Goal: Transaction & Acquisition: Purchase product/service

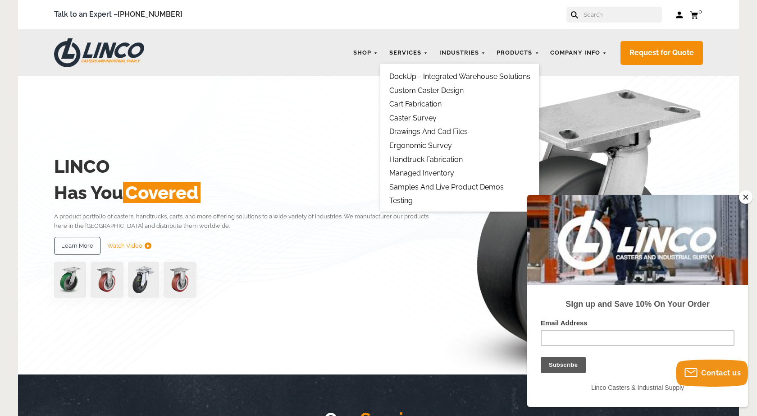
click at [412, 57] on link "Services" at bounding box center [409, 53] width 48 height 18
click at [411, 74] on link "DockUp - Integrated Warehouse Solutions" at bounding box center [459, 76] width 141 height 9
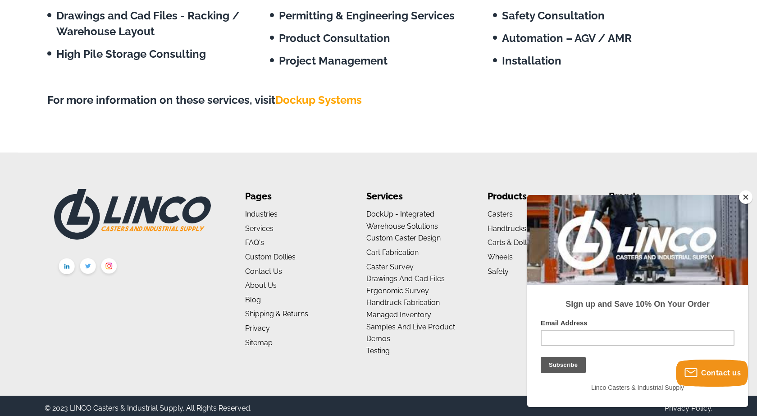
scroll to position [1016, 0]
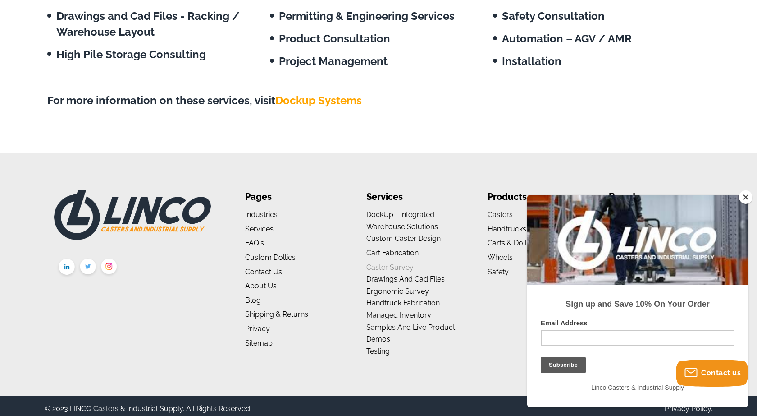
click at [390, 265] on link "Caster Survey" at bounding box center [389, 267] width 47 height 9
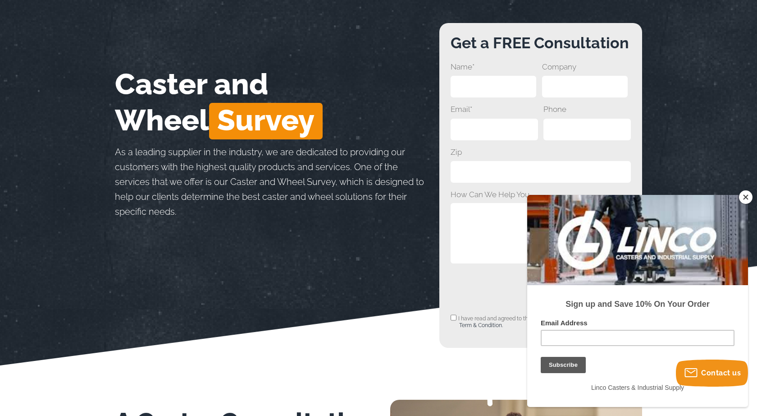
click at [746, 195] on button "Close" at bounding box center [746, 197] width 14 height 14
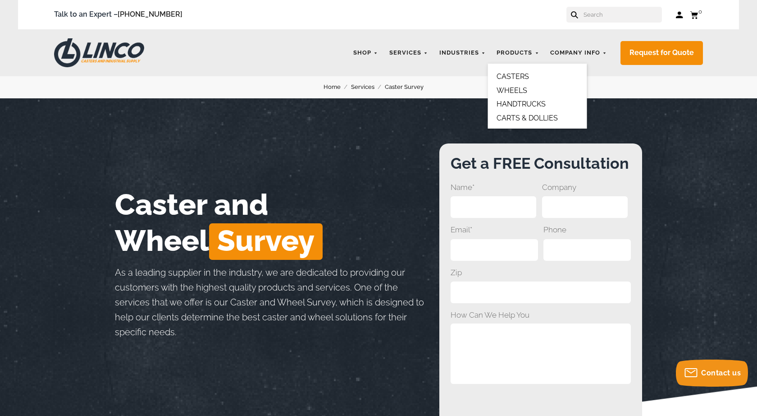
click at [515, 73] on link "CASTERS" at bounding box center [513, 76] width 32 height 9
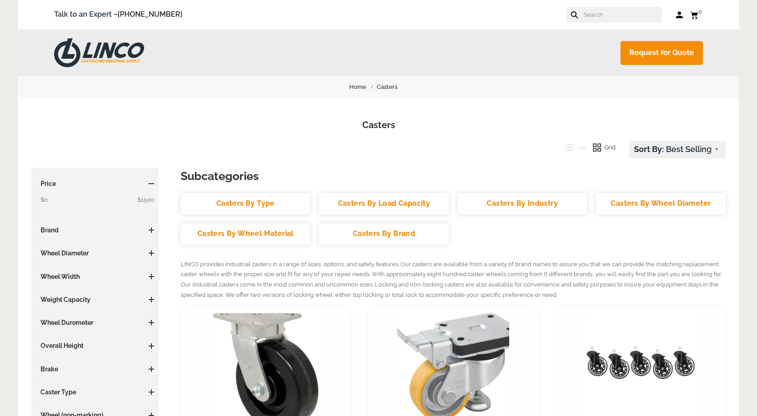
click at [87, 244] on div "Subcategories Casters By Type Casters By Load Capacity Casters By Industry Cast…" at bounding box center [95, 311] width 118 height 264
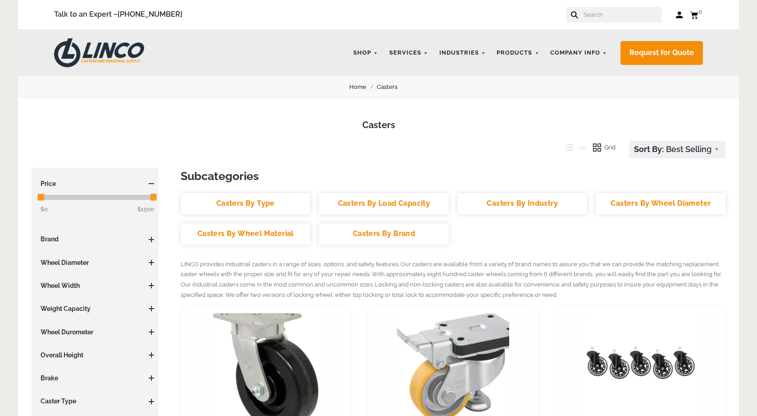
click at [151, 260] on span at bounding box center [151, 262] width 1 height 5
click at [69, 293] on link "3.01 - 4 Inches (32)" at bounding box center [98, 293] width 114 height 10
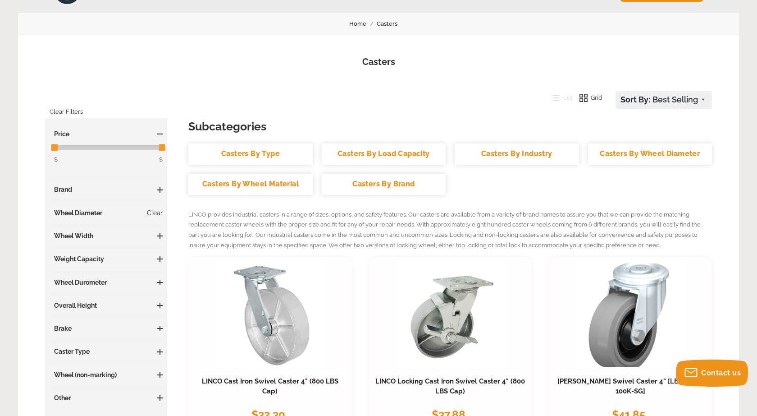
scroll to position [64, 0]
click at [158, 374] on span at bounding box center [159, 373] width 5 height 5
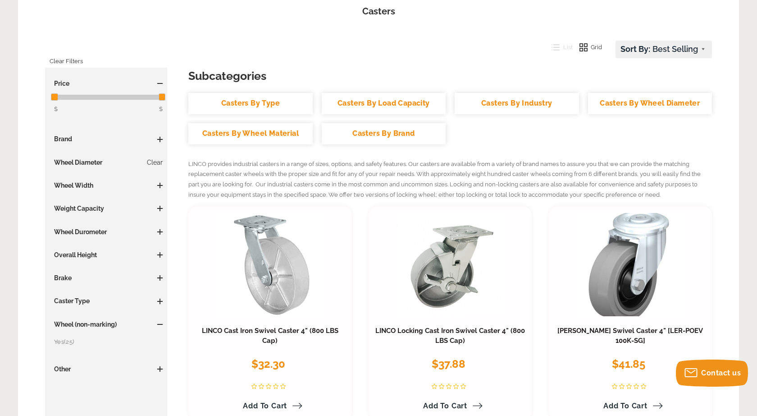
scroll to position [118, 0]
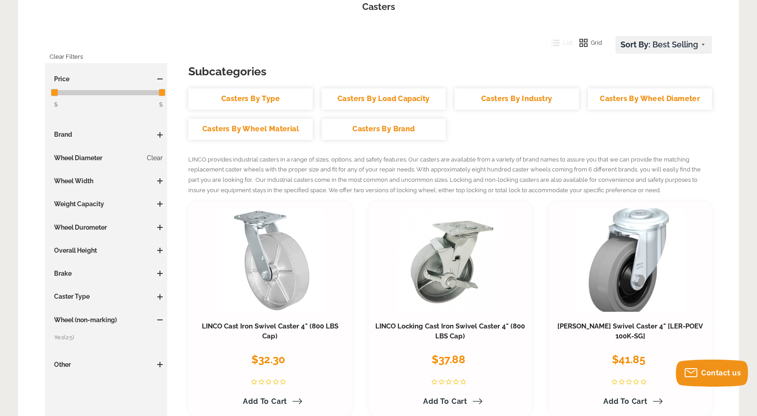
click at [65, 337] on link "Yes (25)" at bounding box center [108, 337] width 109 height 10
click at [124, 226] on h3 "Wheel Durometer" at bounding box center [106, 227] width 113 height 9
click at [159, 225] on span at bounding box center [159, 226] width 5 height 5
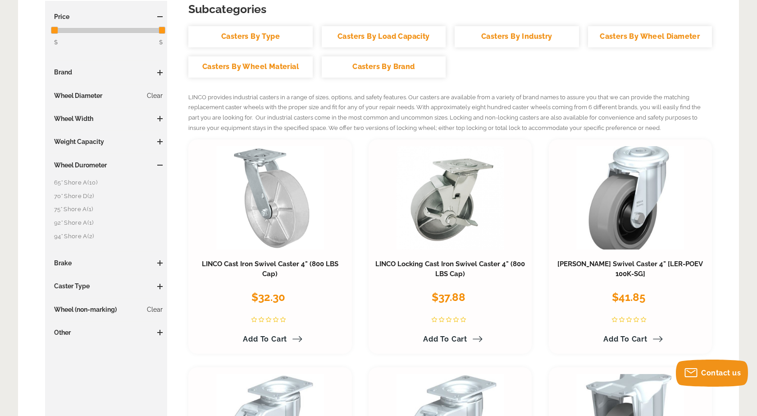
scroll to position [184, 0]
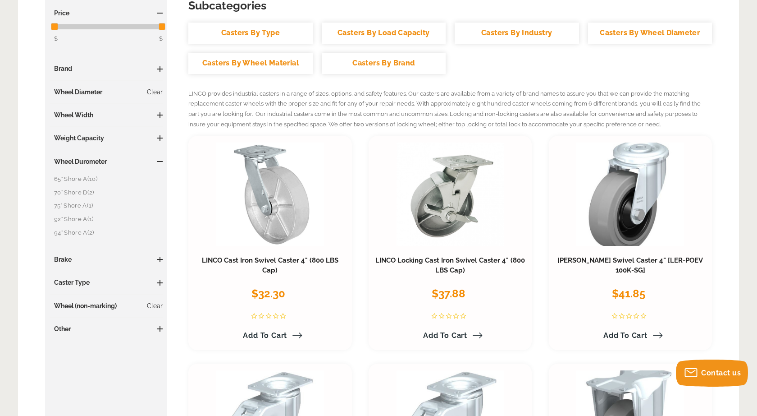
click at [158, 282] on span at bounding box center [159, 282] width 5 height 1
click at [69, 308] on link "Swivel (21)" at bounding box center [108, 313] width 109 height 10
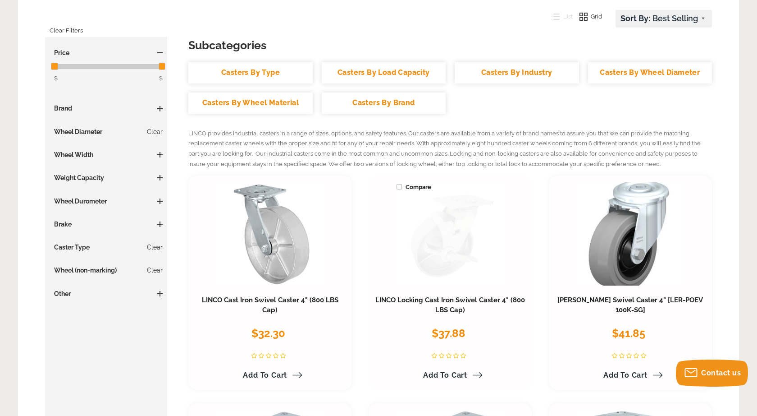
scroll to position [145, 0]
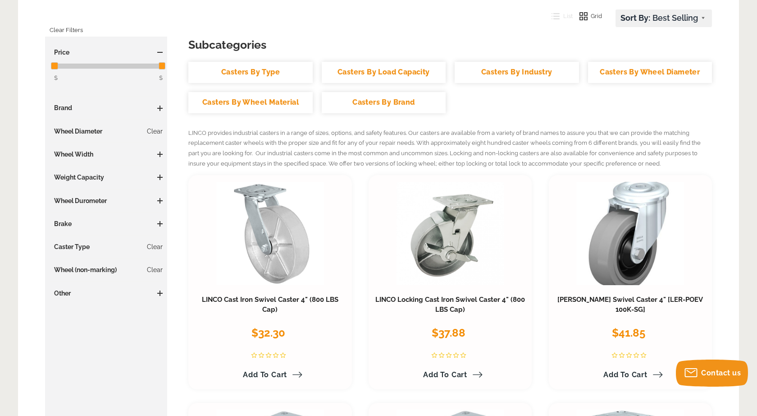
click at [112, 221] on h3 "Brake" at bounding box center [106, 223] width 113 height 9
click at [160, 221] on span at bounding box center [159, 223] width 5 height 5
click at [63, 243] on link "No (21)" at bounding box center [108, 241] width 109 height 10
click at [160, 178] on span at bounding box center [159, 176] width 5 height 5
click at [97, 195] on link "250 to 500 LBS (1)" at bounding box center [108, 195] width 109 height 10
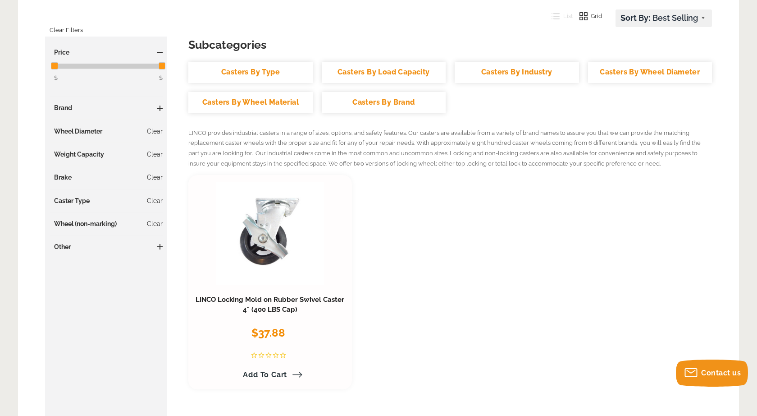
click at [154, 175] on link "Clear" at bounding box center [155, 177] width 16 height 9
click at [157, 153] on link "Clear" at bounding box center [155, 154] width 16 height 9
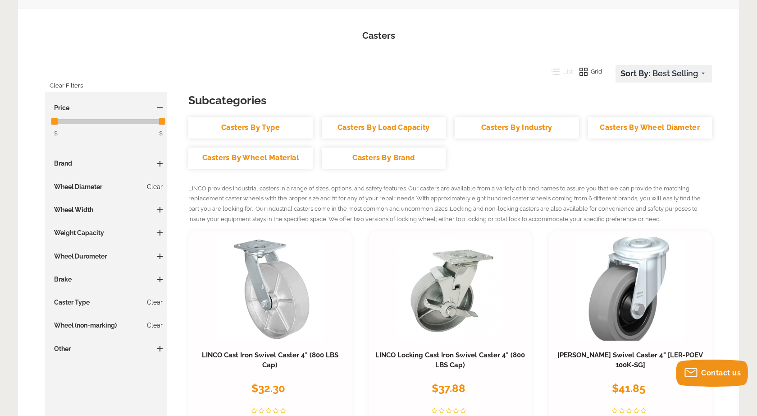
scroll to position [90, 0]
click at [149, 323] on link "Clear" at bounding box center [155, 324] width 16 height 9
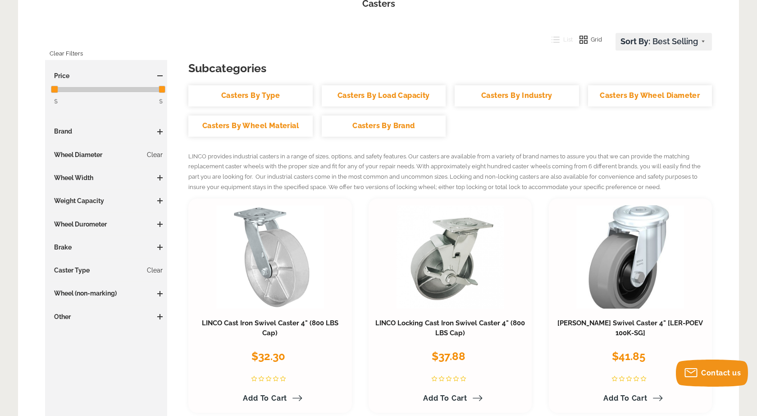
scroll to position [121, 0]
click at [91, 152] on h3 "Wheel Diameter Clear" at bounding box center [106, 154] width 113 height 9
click at [160, 151] on link "Clear" at bounding box center [155, 154] width 16 height 9
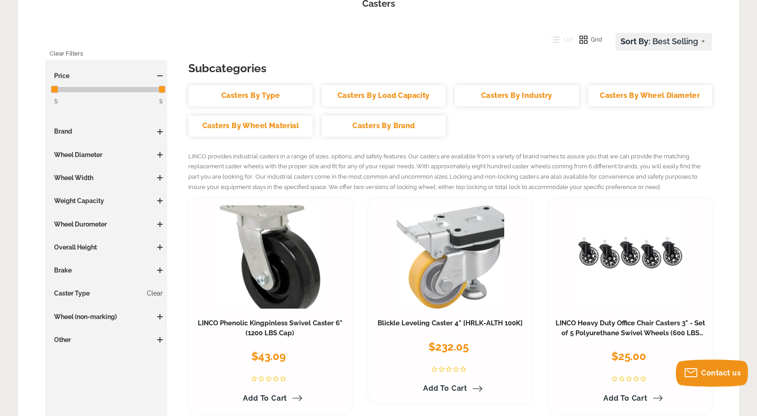
click at [160, 154] on span at bounding box center [160, 154] width 1 height 5
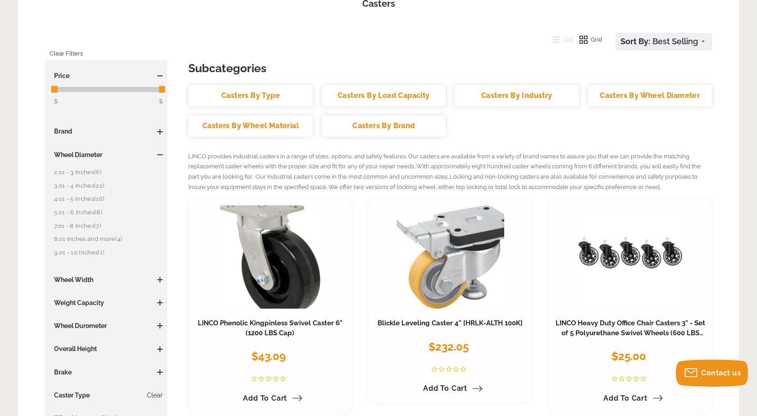
click at [86, 186] on link "3.01 - 4 Inches (22)" at bounding box center [108, 186] width 109 height 10
